Goal: Navigation & Orientation: Find specific page/section

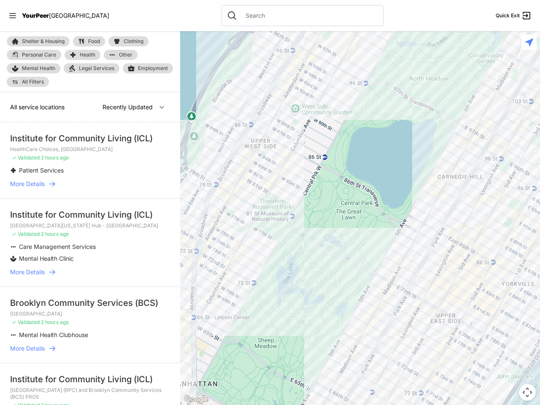
click at [13, 16] on icon at bounding box center [12, 15] width 7 height 5
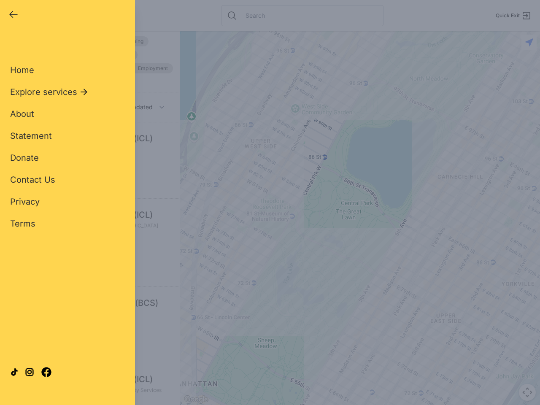
click at [360, 218] on div "Close panel YourPeer [GEOGRAPHIC_DATA] Quick Exit Single Adult Families Soup Ki…" at bounding box center [270, 202] width 540 height 405
click at [527, 392] on div "Close panel YourPeer [GEOGRAPHIC_DATA] Quick Exit Single Adult Families Soup Ki…" at bounding box center [270, 202] width 540 height 405
click at [529, 42] on div "Close panel YourPeer [GEOGRAPHIC_DATA] Quick Exit Single Adult Families Soup Ki…" at bounding box center [270, 202] width 540 height 405
